Goal: Task Accomplishment & Management: Use online tool/utility

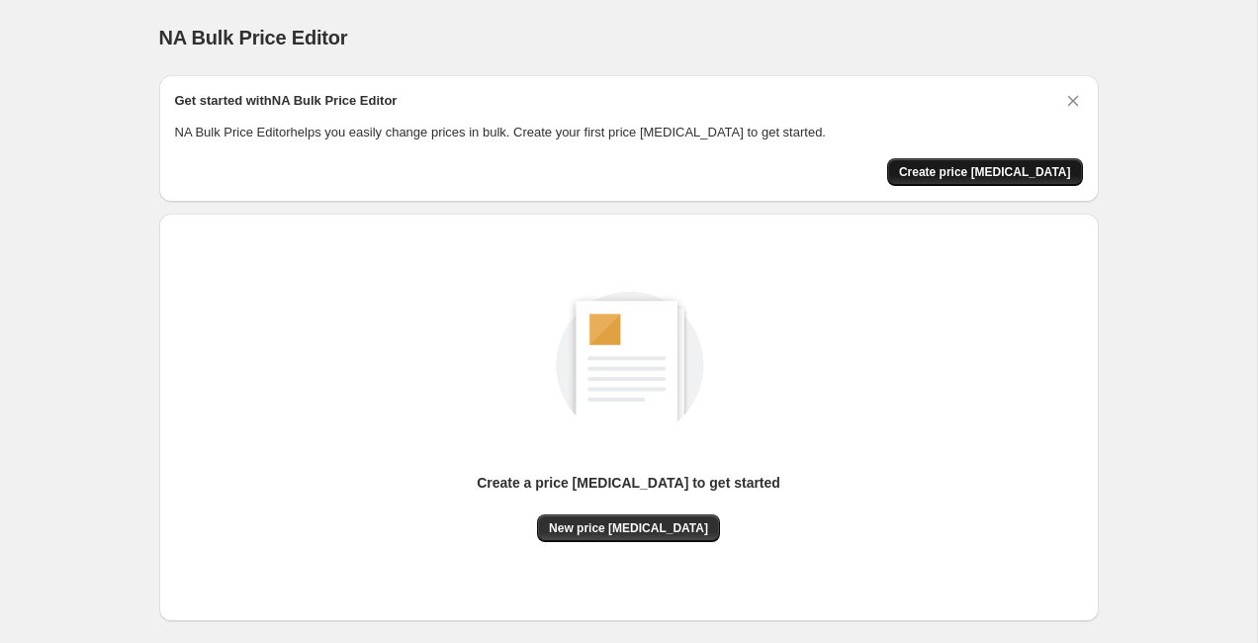
click at [970, 172] on span "Create price [MEDICAL_DATA]" at bounding box center [985, 172] width 172 height 16
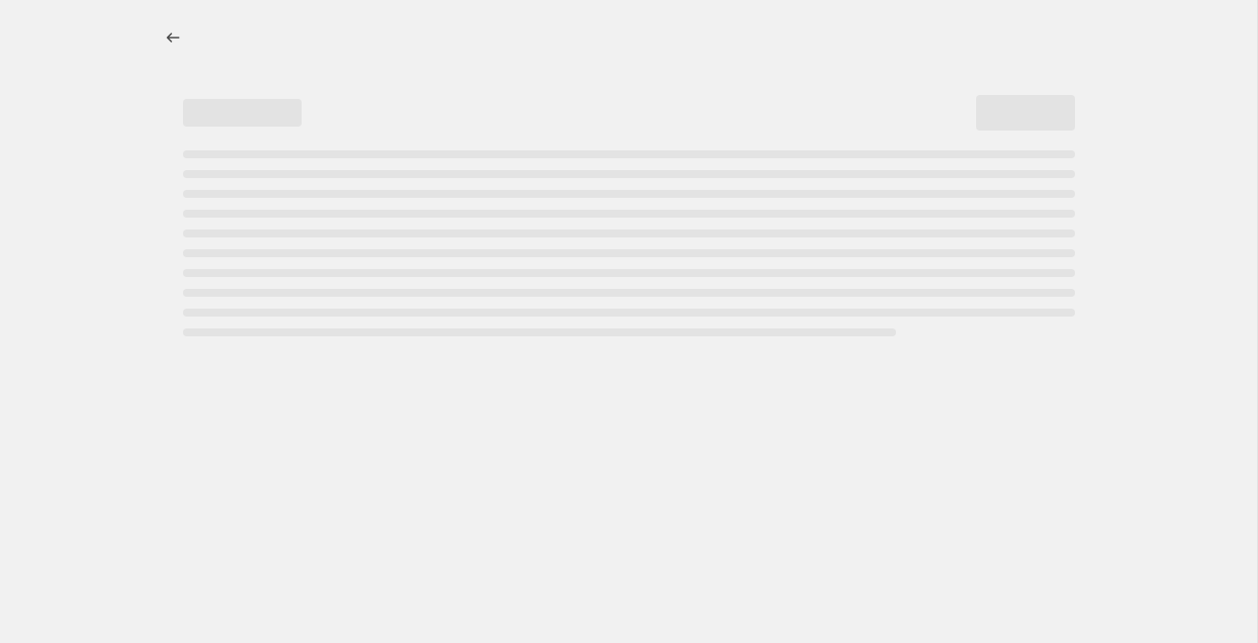
select select "percentage"
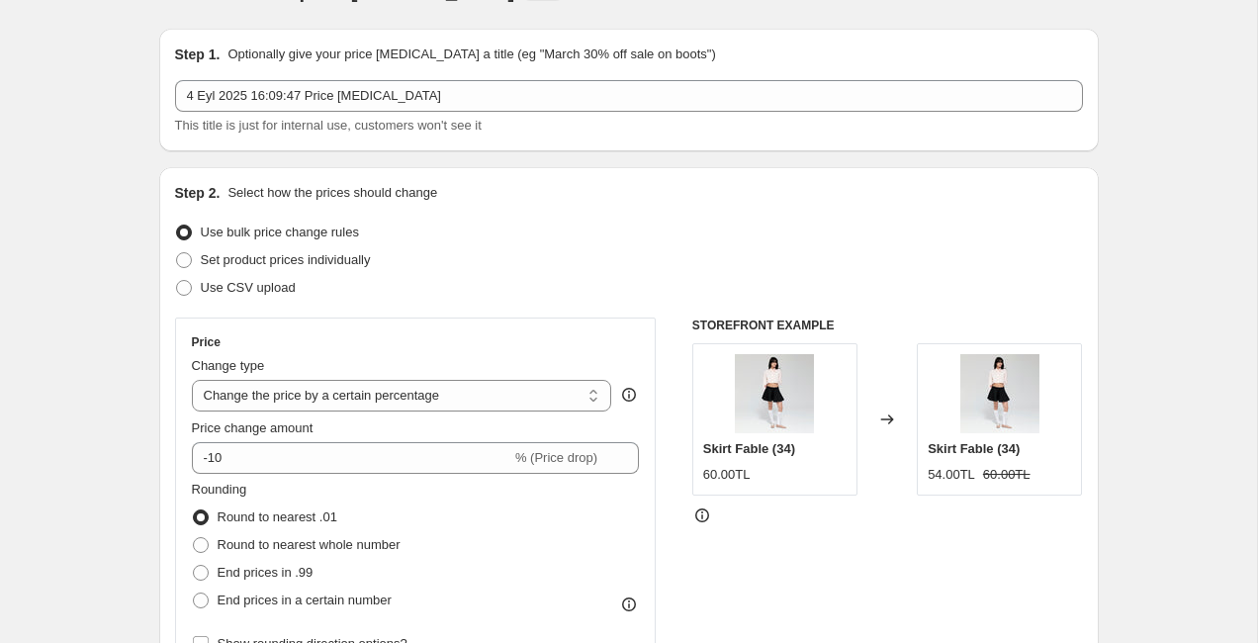
scroll to position [85, 0]
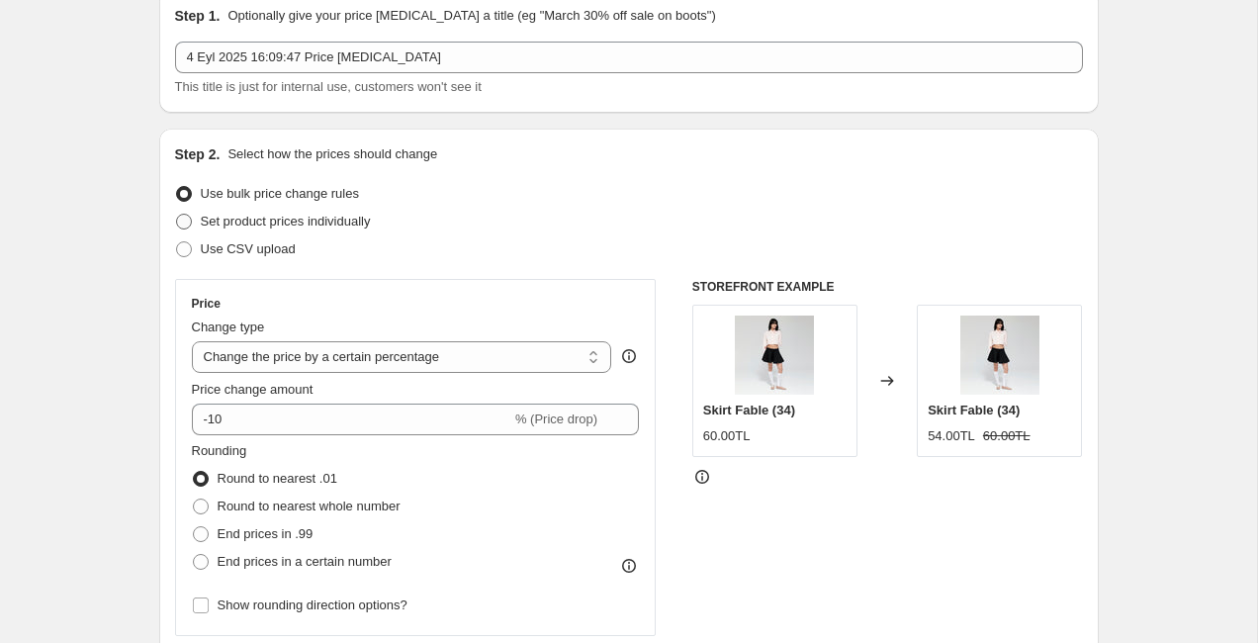
click at [286, 227] on span "Set product prices individually" at bounding box center [286, 221] width 170 height 15
click at [177, 215] on input "Set product prices individually" at bounding box center [176, 214] width 1 height 1
radio input "true"
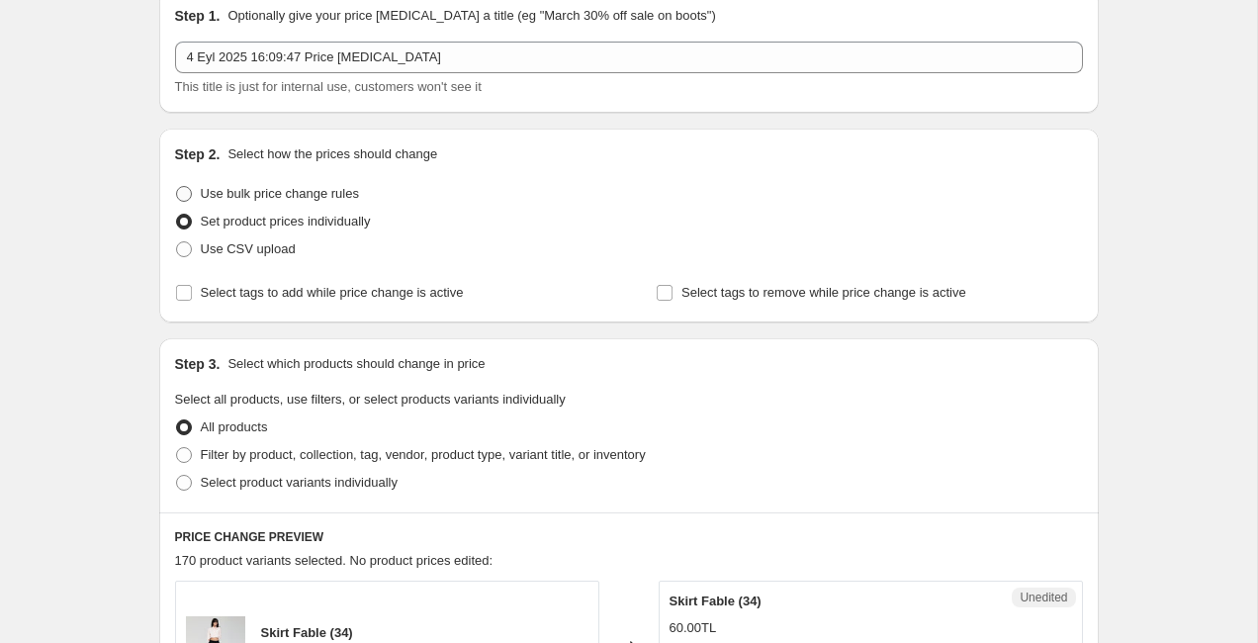
click at [293, 198] on span "Use bulk price change rules" at bounding box center [280, 193] width 158 height 15
click at [177, 187] on input "Use bulk price change rules" at bounding box center [176, 186] width 1 height 1
radio input "true"
select select "percentage"
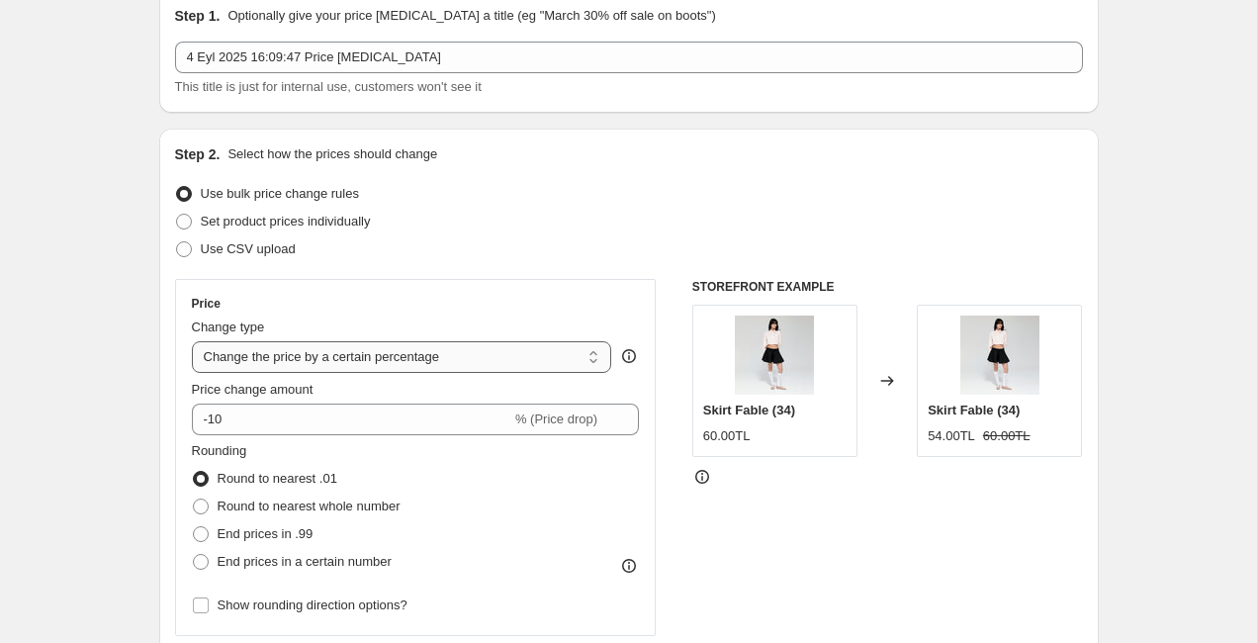
click at [344, 350] on select "Change the price to a certain amount Change the price by a certain amount Chang…" at bounding box center [402, 357] width 420 height 32
click at [192, 341] on select "Change the price to a certain amount Change the price by a certain amount Chang…" at bounding box center [402, 357] width 420 height 32
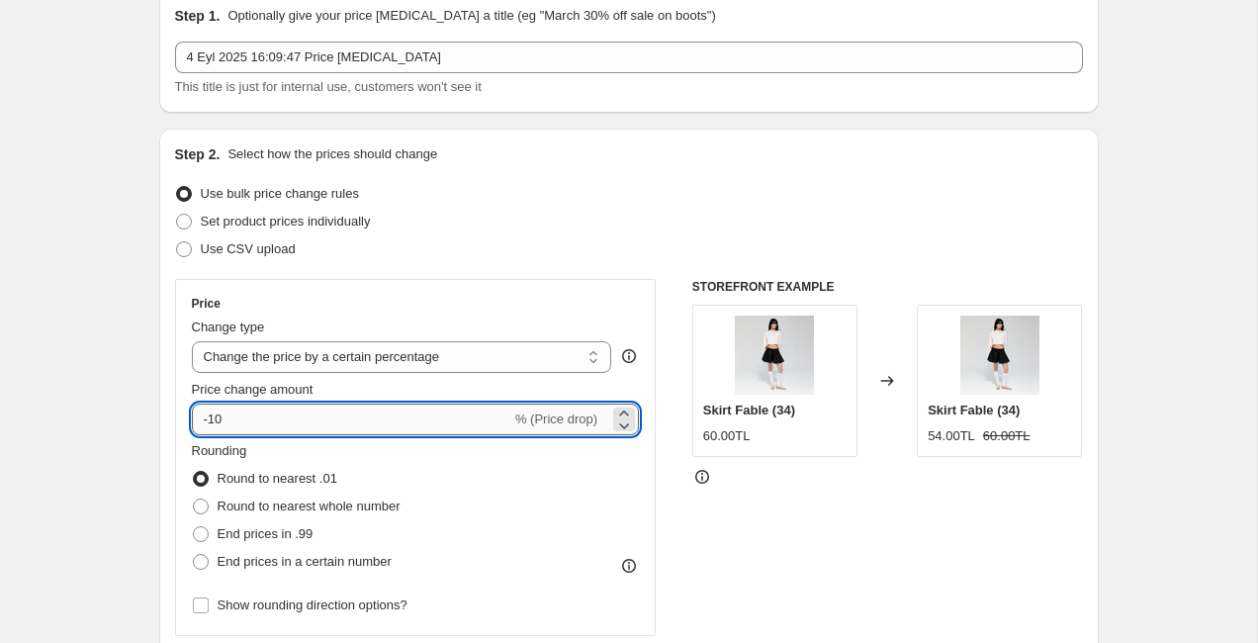
click at [323, 414] on input "-10" at bounding box center [352, 420] width 320 height 32
type input "3900"
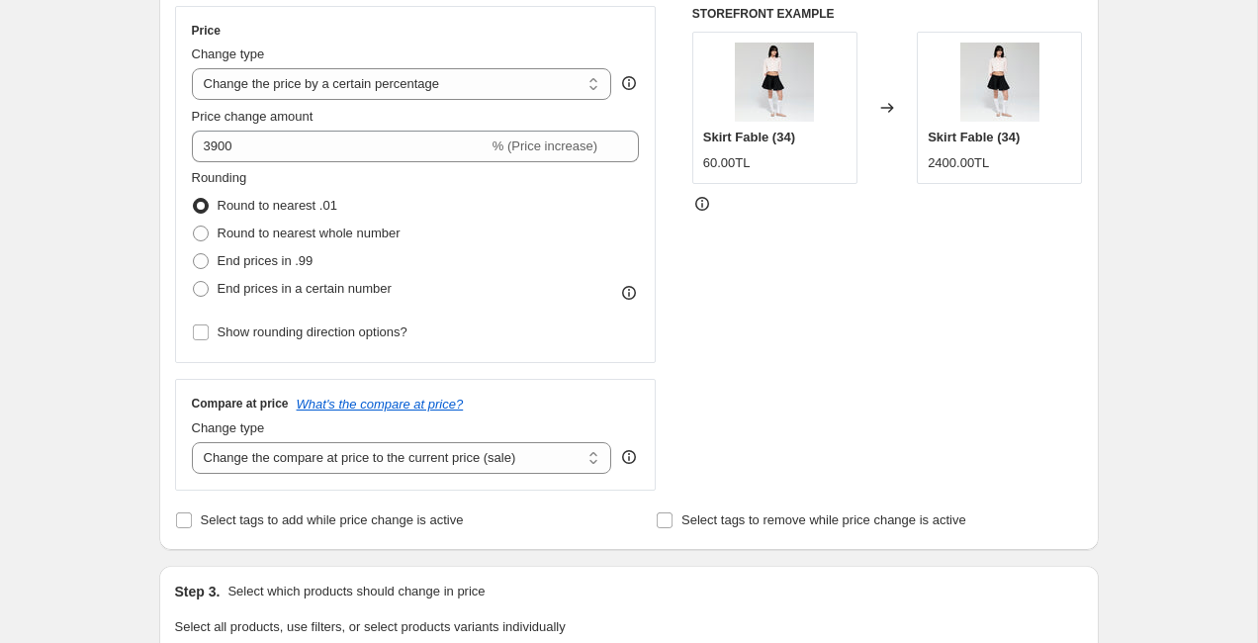
scroll to position [373, 0]
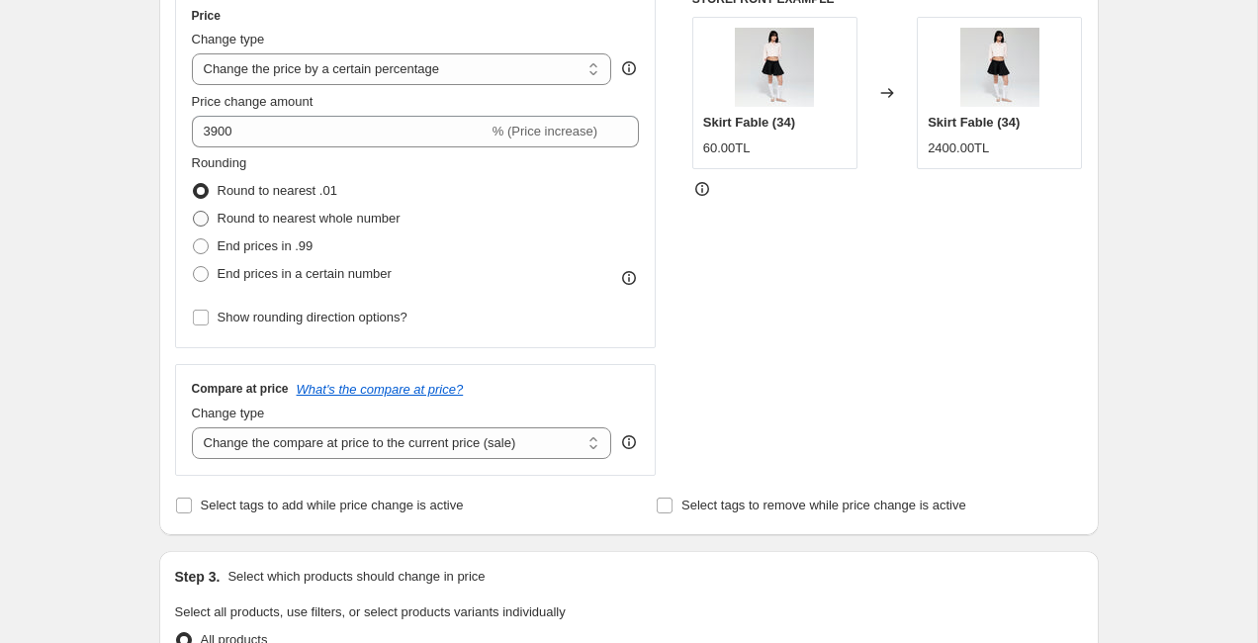
click at [325, 230] on label "Round to nearest whole number" at bounding box center [296, 219] width 209 height 28
click at [194, 212] on input "Round to nearest whole number" at bounding box center [193, 211] width 1 height 1
radio input "true"
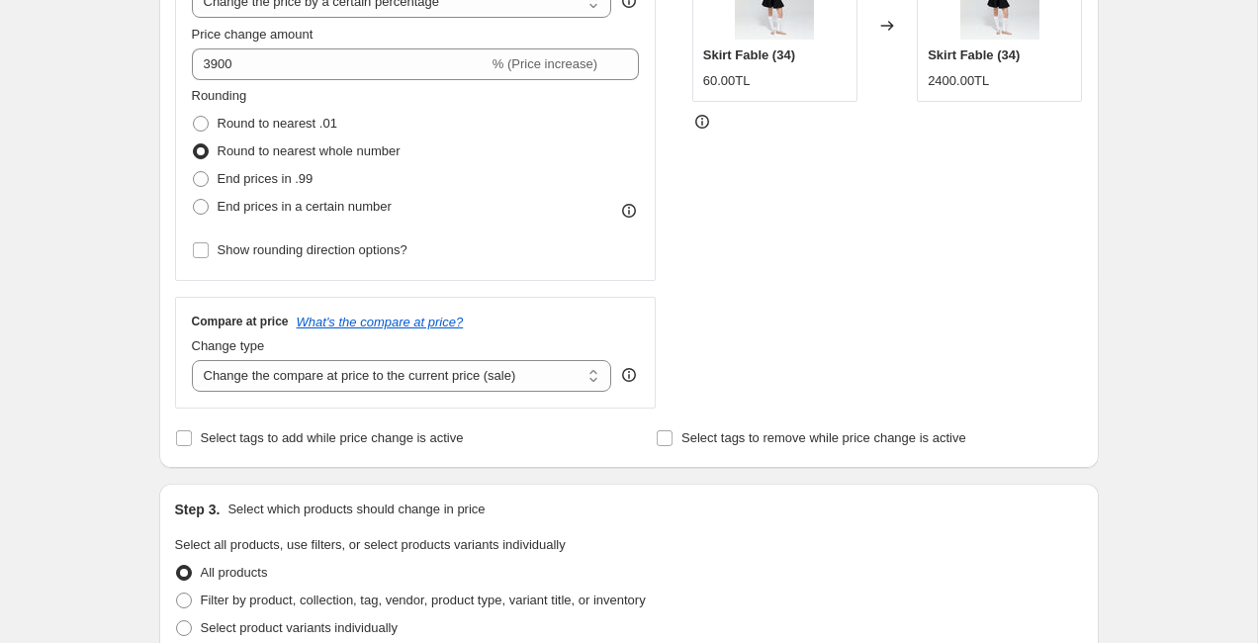
scroll to position [515, 0]
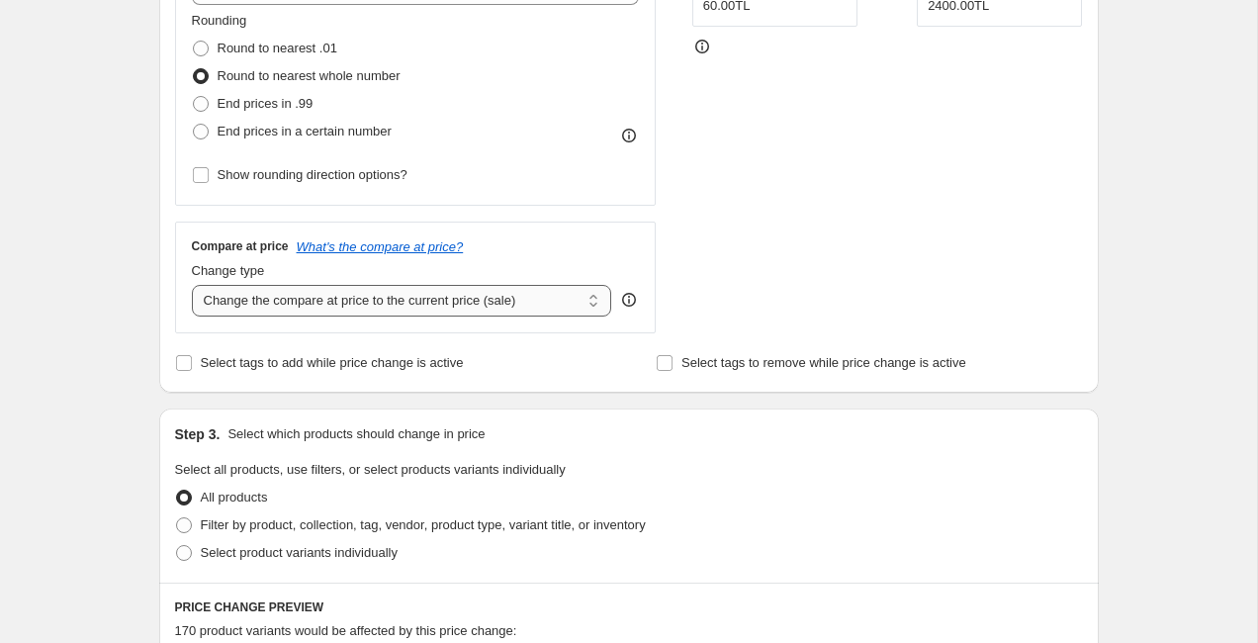
click at [340, 308] on select "Change the compare at price to the current price (sale) Change the compare at p…" at bounding box center [402, 301] width 420 height 32
select select "percentage"
click at [192, 285] on select "Change the compare at price to the current price (sale) Change the compare at p…" at bounding box center [402, 301] width 420 height 32
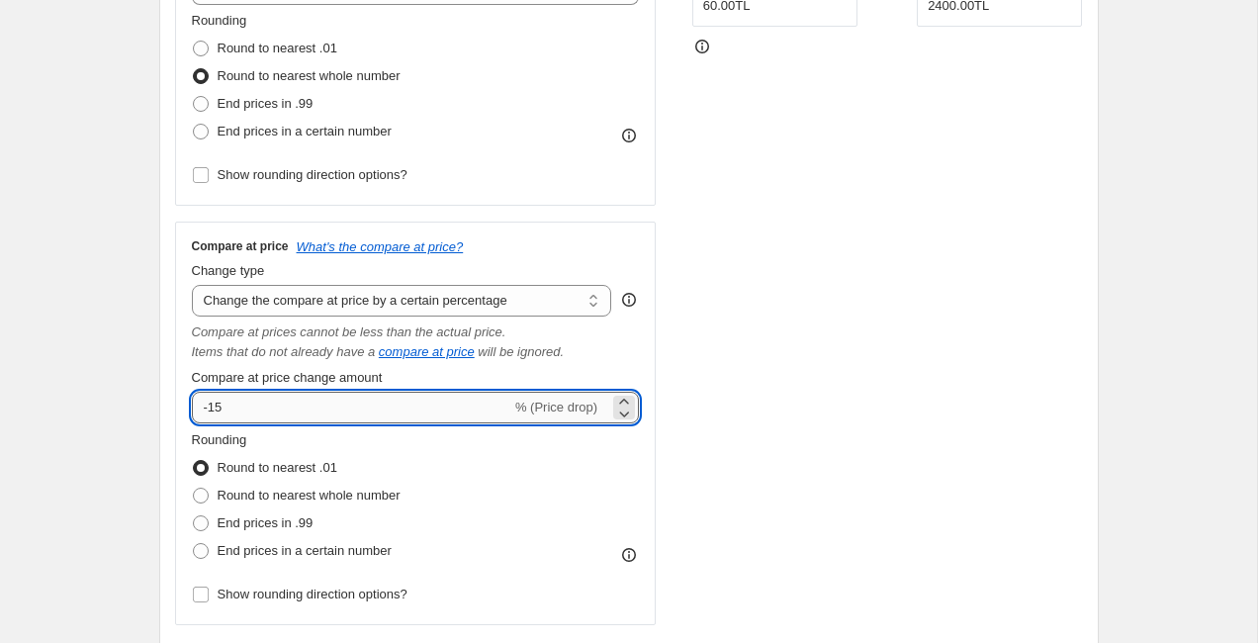
click at [374, 402] on input "-15" at bounding box center [352, 408] width 320 height 32
type input "3878"
click at [265, 499] on span "Round to nearest whole number" at bounding box center [309, 495] width 183 height 15
click at [194, 489] on input "Round to nearest whole number" at bounding box center [193, 488] width 1 height 1
radio input "true"
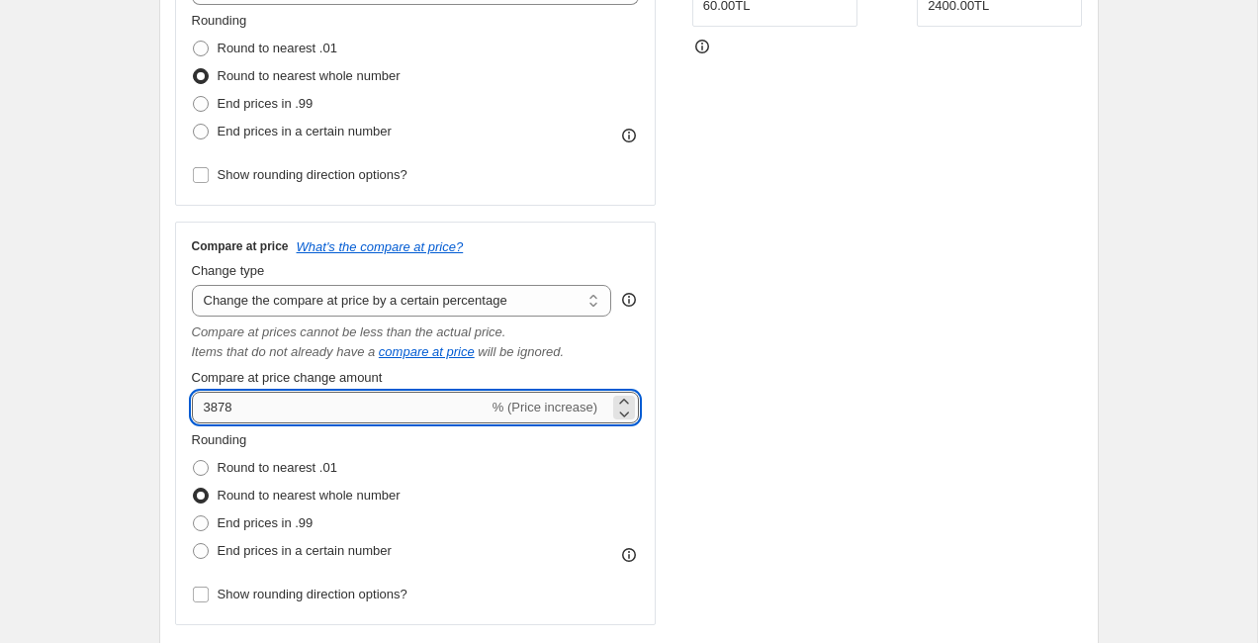
click at [218, 410] on input "3878" at bounding box center [340, 408] width 297 height 32
click at [236, 410] on input "3878" at bounding box center [340, 408] width 297 height 32
type input "3900"
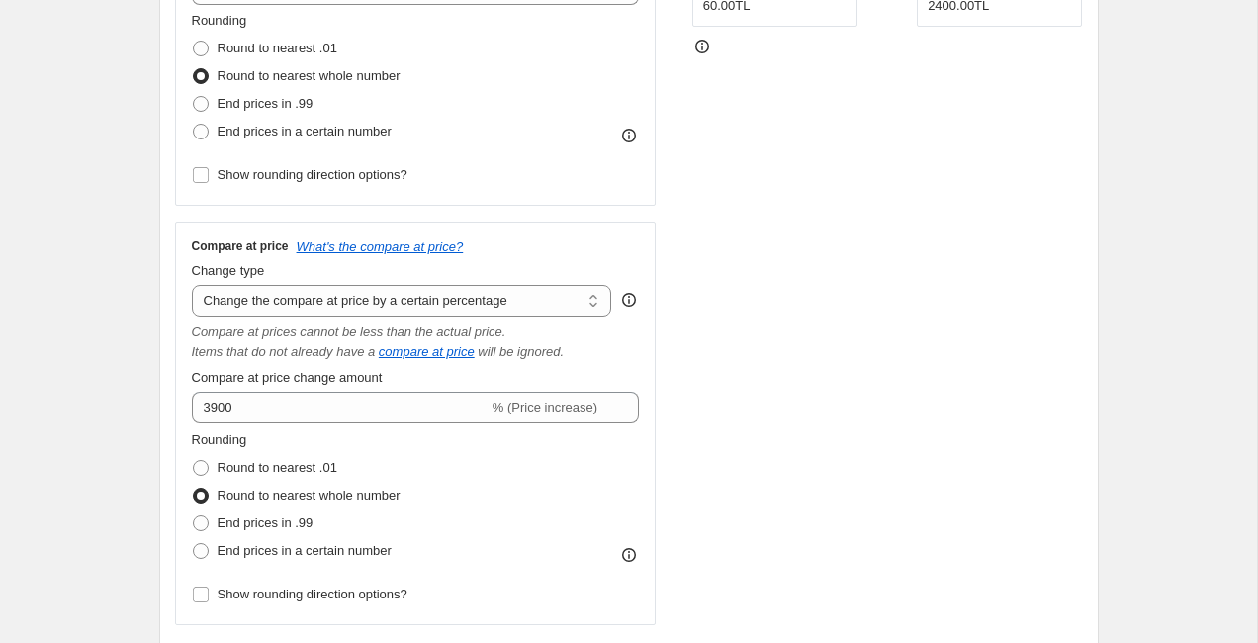
click at [120, 358] on div "Create new price change job. This page is ready Create new price change job Dra…" at bounding box center [628, 619] width 1257 height 2269
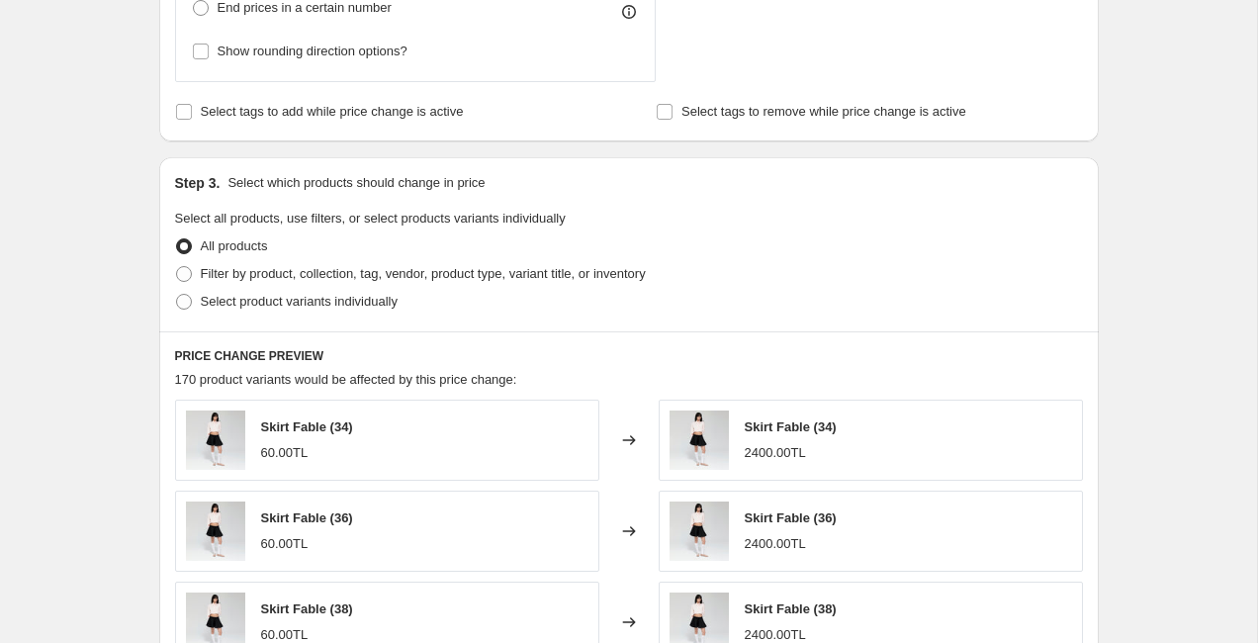
scroll to position [1626, 0]
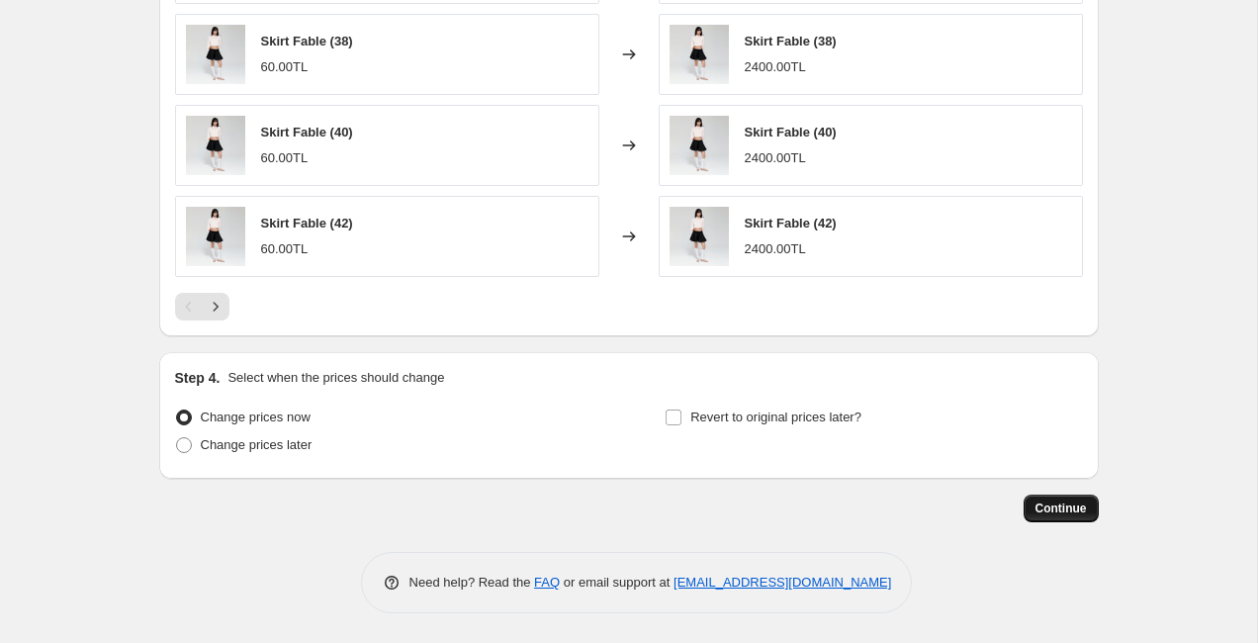
click at [1066, 515] on span "Continue" at bounding box center [1061, 509] width 51 height 16
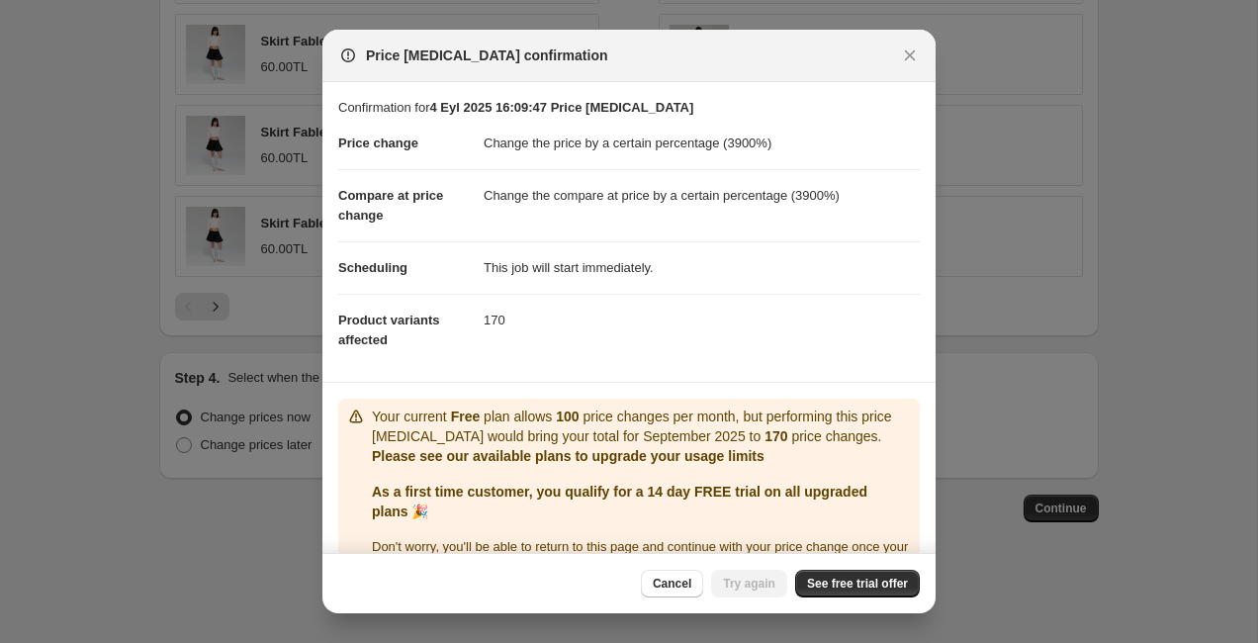
scroll to position [47, 0]
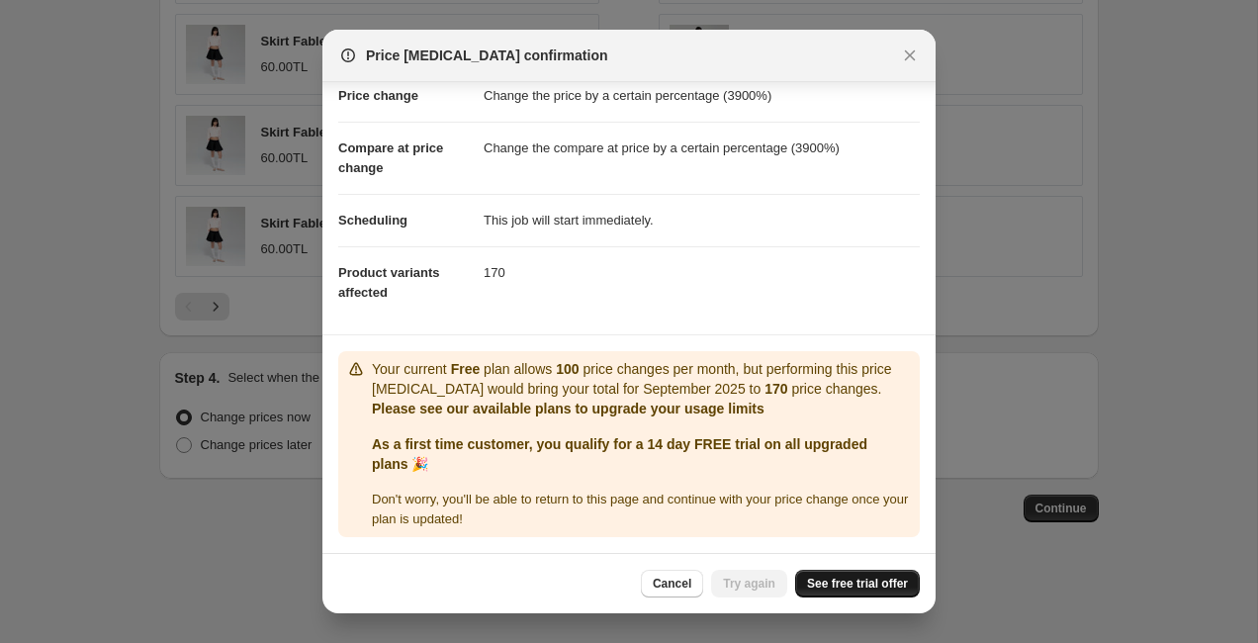
click at [826, 585] on span "See free trial offer" at bounding box center [857, 584] width 101 height 16
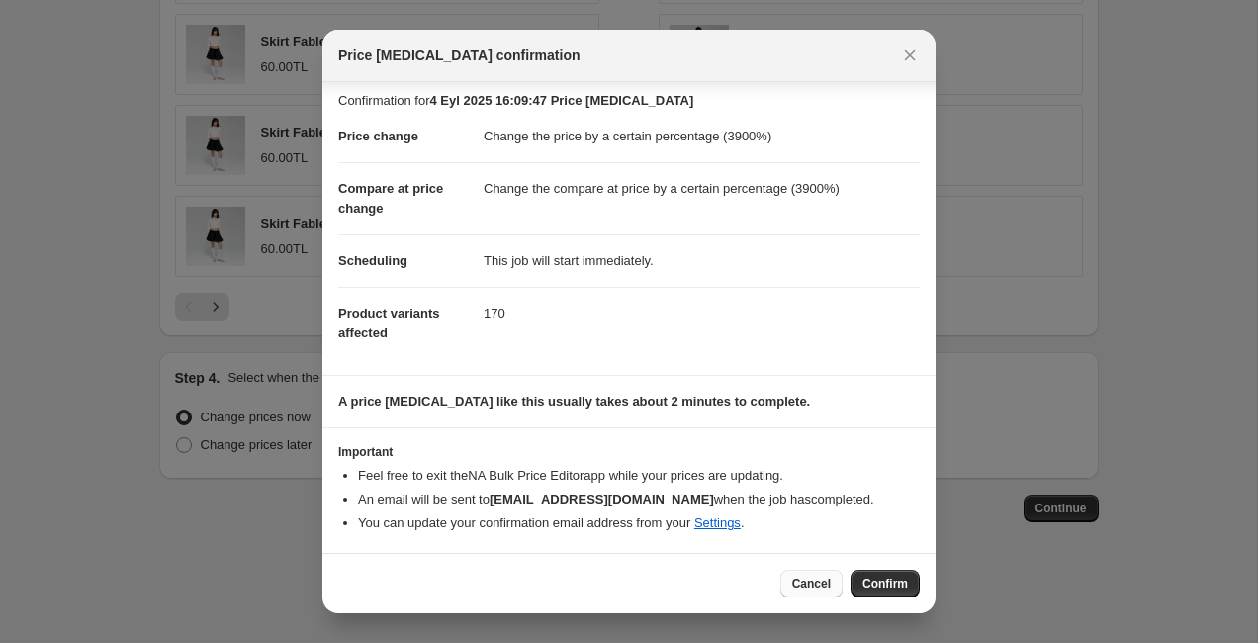
scroll to position [7, 0]
click at [885, 575] on button "Confirm" at bounding box center [885, 584] width 69 height 28
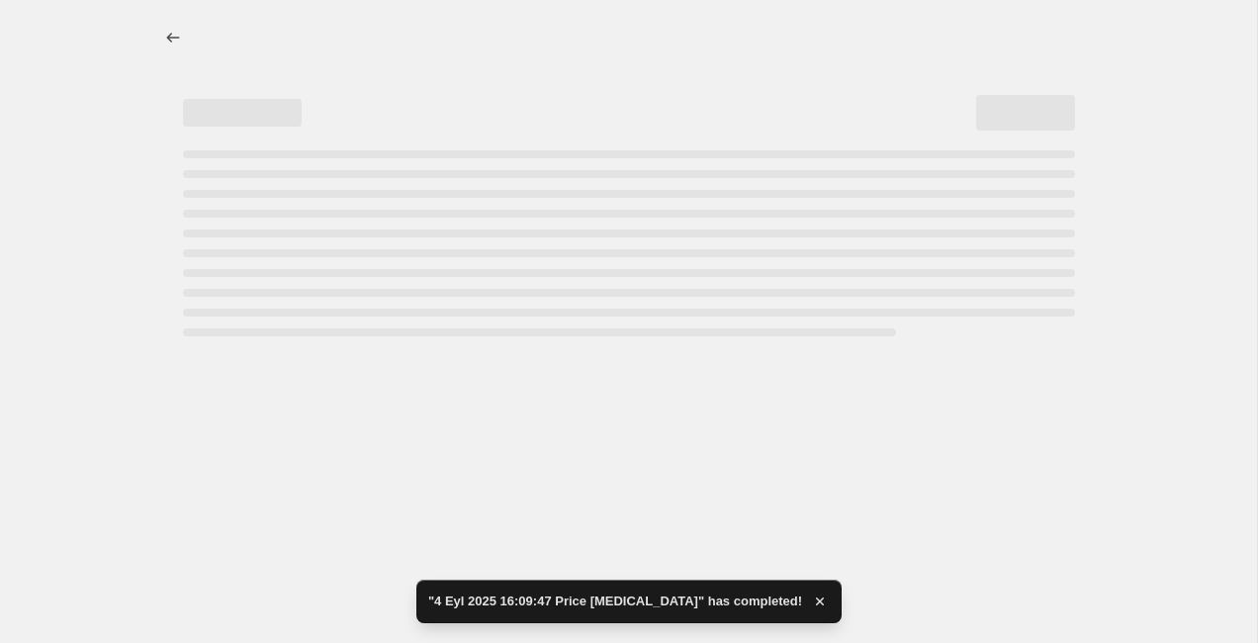
select select "percentage"
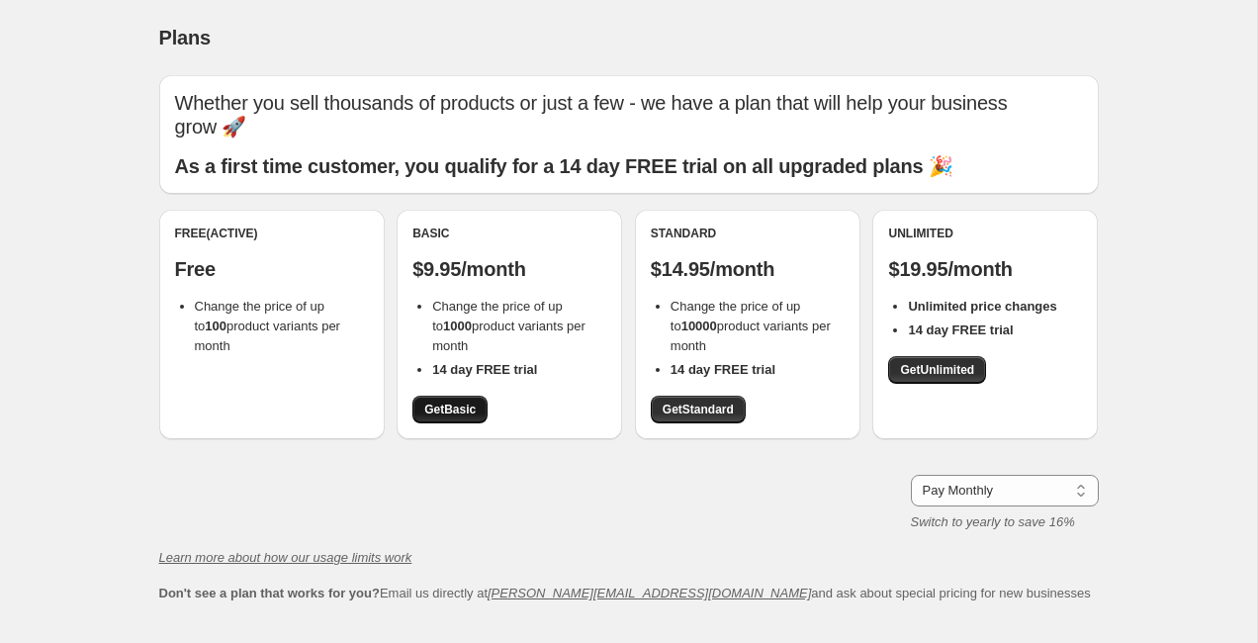
click at [438, 402] on span "Get Basic" at bounding box center [449, 410] width 51 height 16
